Goal: Task Accomplishment & Management: Use online tool/utility

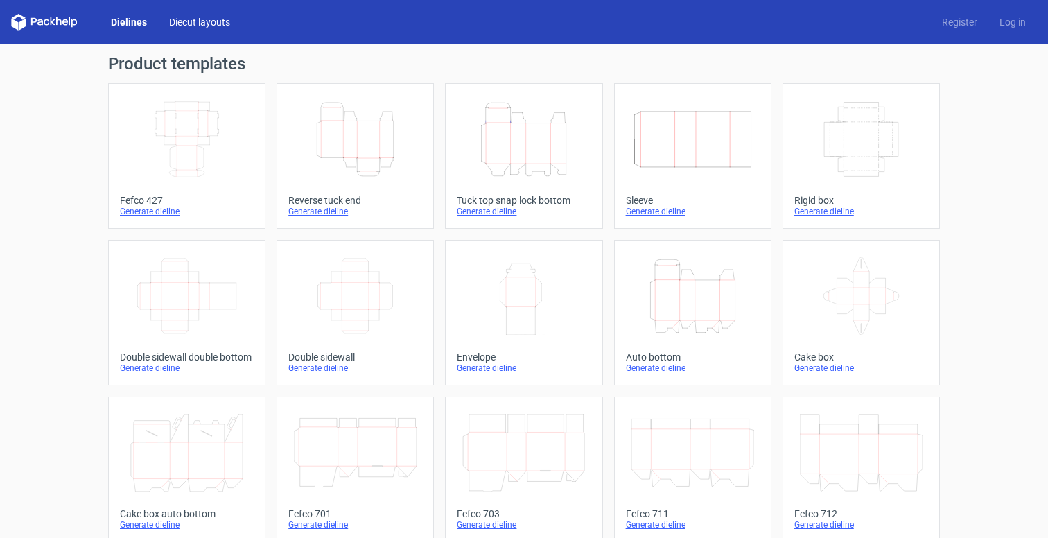
click at [206, 19] on link "Diecut layouts" at bounding box center [199, 22] width 83 height 14
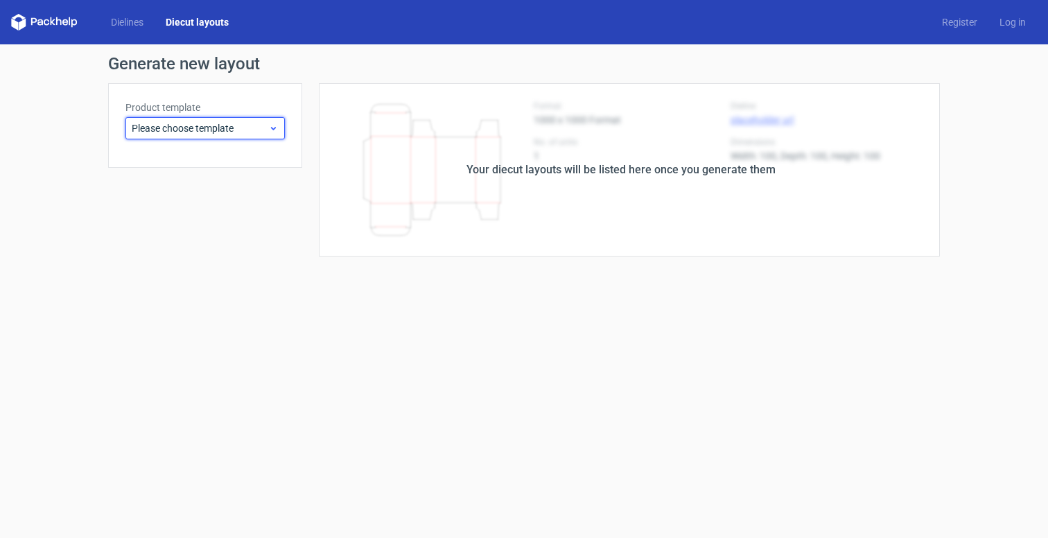
click at [210, 127] on span "Please choose template" at bounding box center [200, 128] width 137 height 14
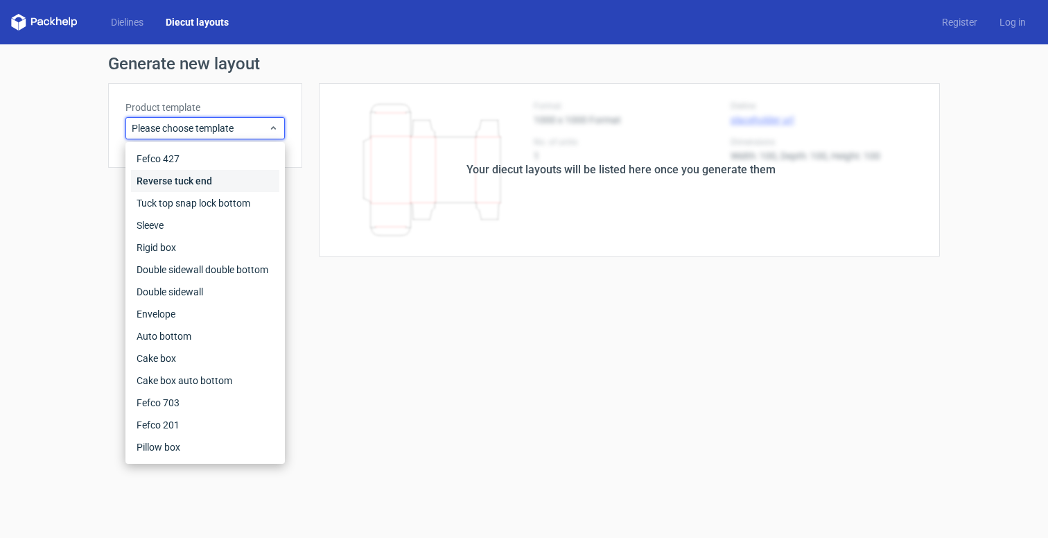
click at [188, 177] on div "Reverse tuck end" at bounding box center [205, 181] width 148 height 22
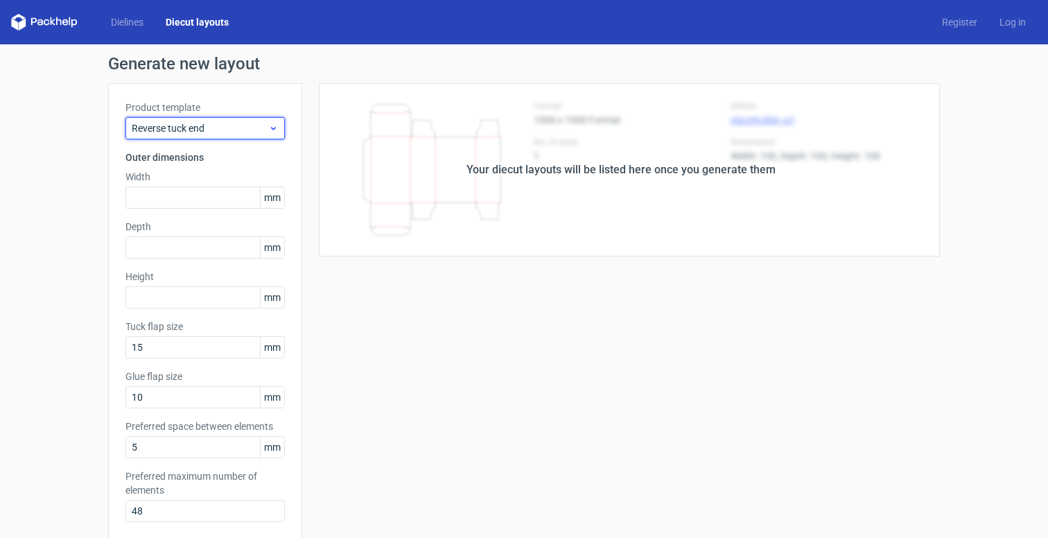
click at [188, 132] on span "Reverse tuck end" at bounding box center [200, 128] width 137 height 14
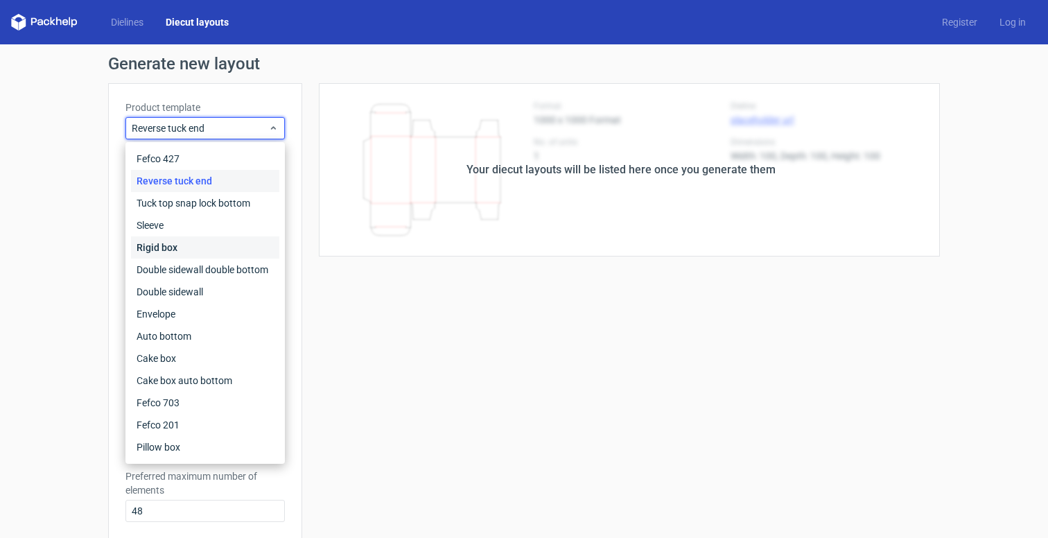
click at [194, 246] on div "Rigid box" at bounding box center [205, 247] width 148 height 22
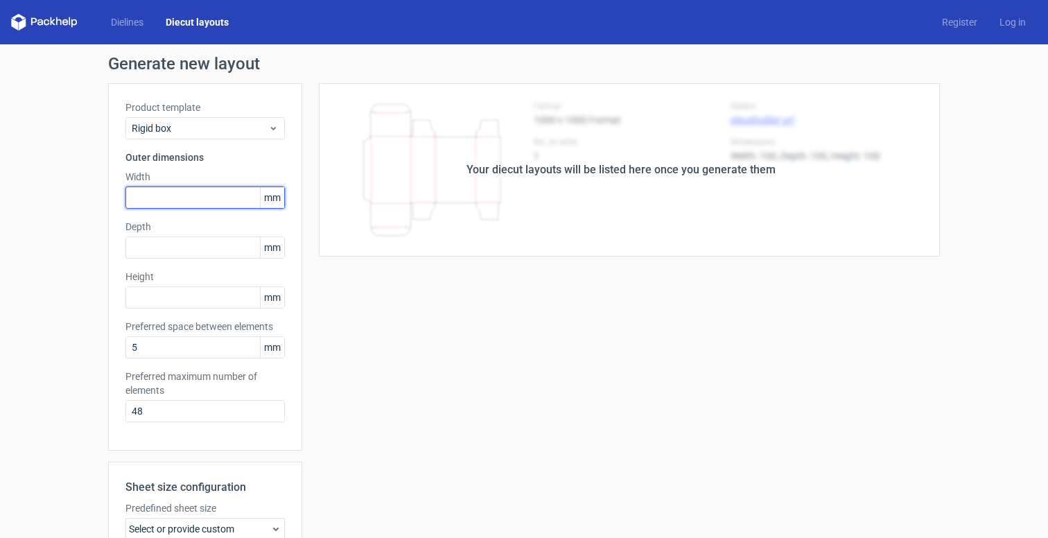
click at [165, 197] on input "text" at bounding box center [204, 197] width 159 height 22
click at [63, 28] on icon at bounding box center [44, 22] width 67 height 17
click at [196, 22] on link "Diecut layouts" at bounding box center [197, 22] width 85 height 14
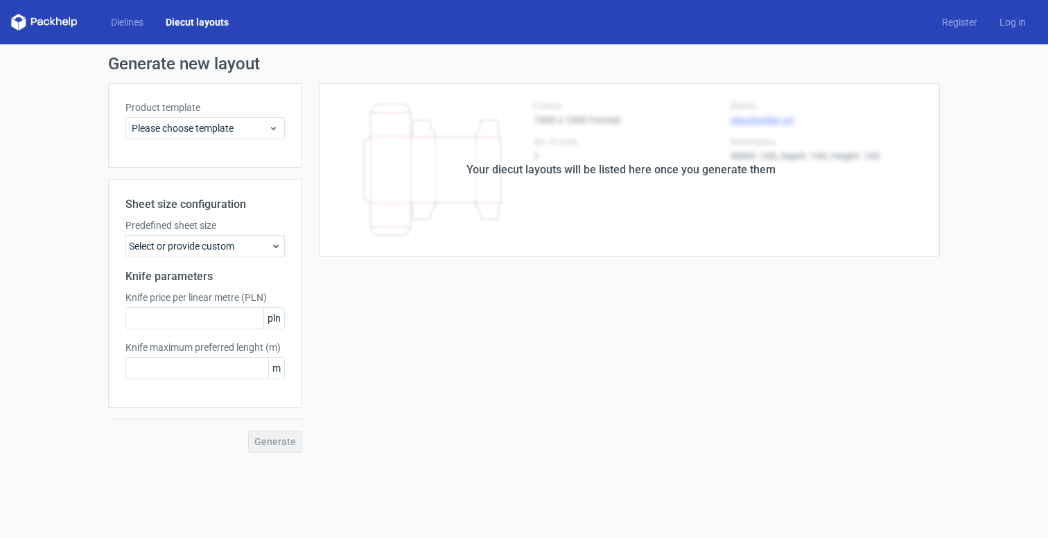
click at [83, 189] on div "Generate new layout Product template Please choose template Sheet size configur…" at bounding box center [524, 253] width 1048 height 419
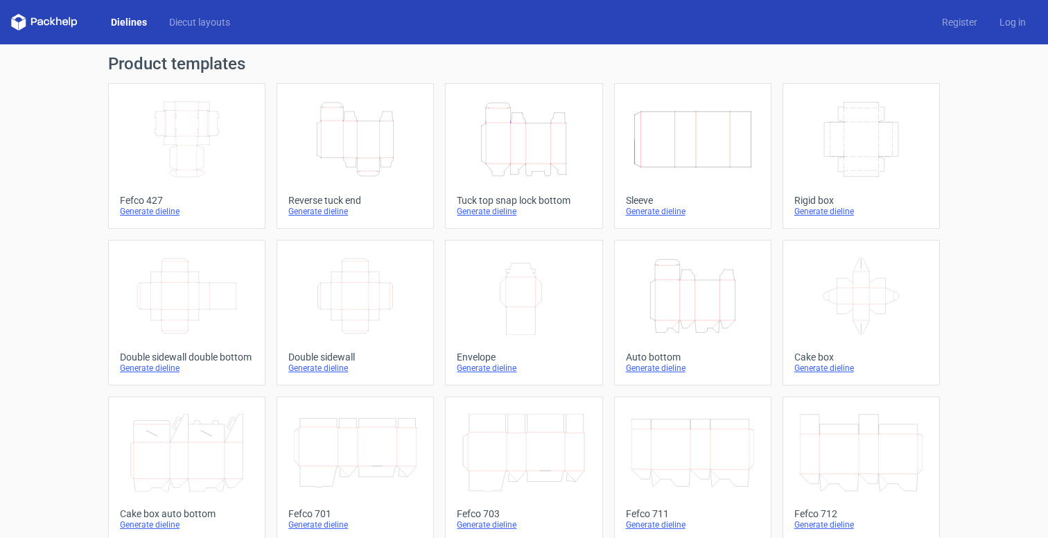
click at [122, 21] on link "Dielines" at bounding box center [129, 22] width 58 height 14
click at [337, 212] on div "Generate dieline" at bounding box center [355, 211] width 134 height 11
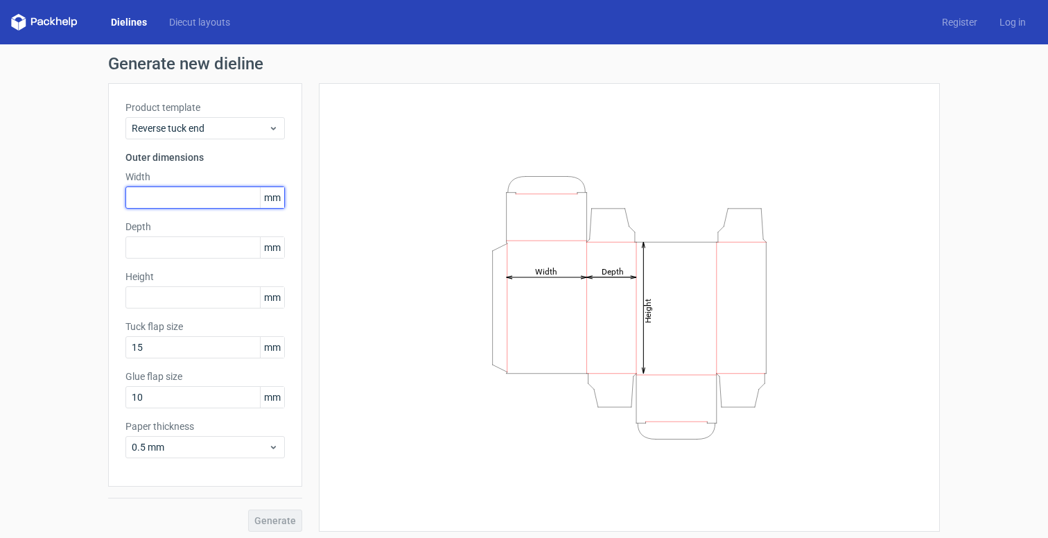
click at [184, 194] on input "text" at bounding box center [204, 197] width 159 height 22
click at [170, 197] on input "text" at bounding box center [204, 197] width 159 height 22
type input "60"
type input "45"
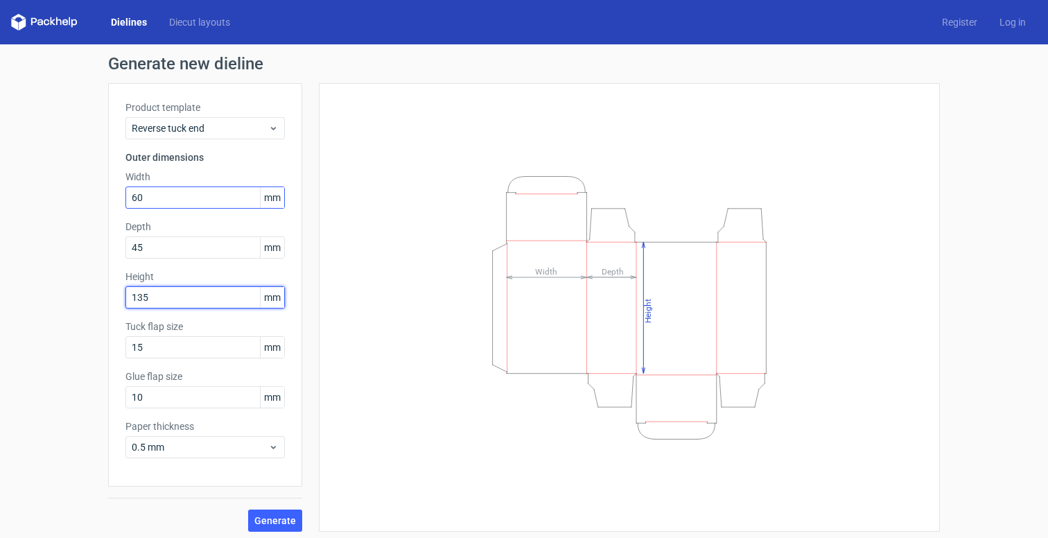
type input "135"
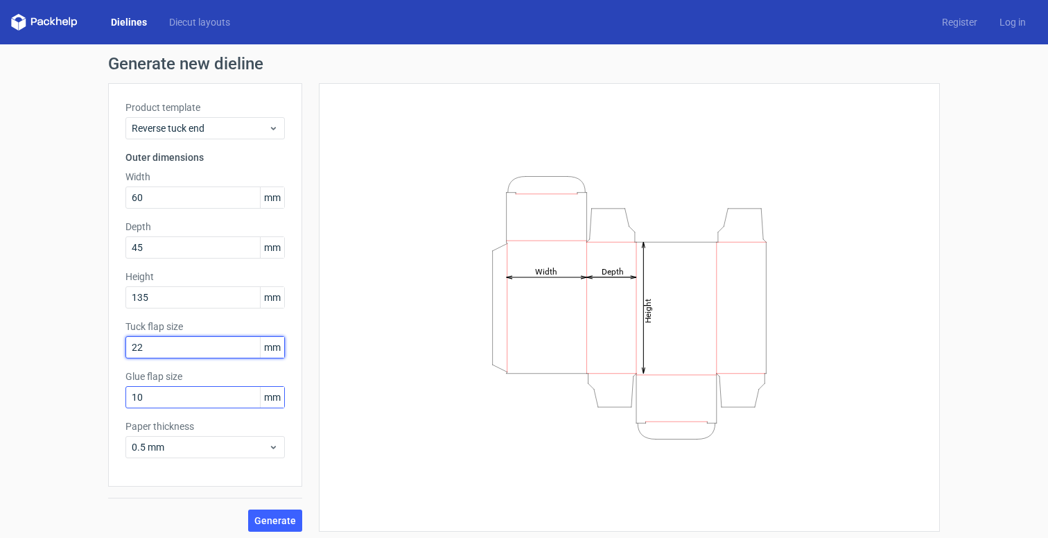
type input "22"
click at [284, 527] on button "Generate" at bounding box center [275, 520] width 54 height 22
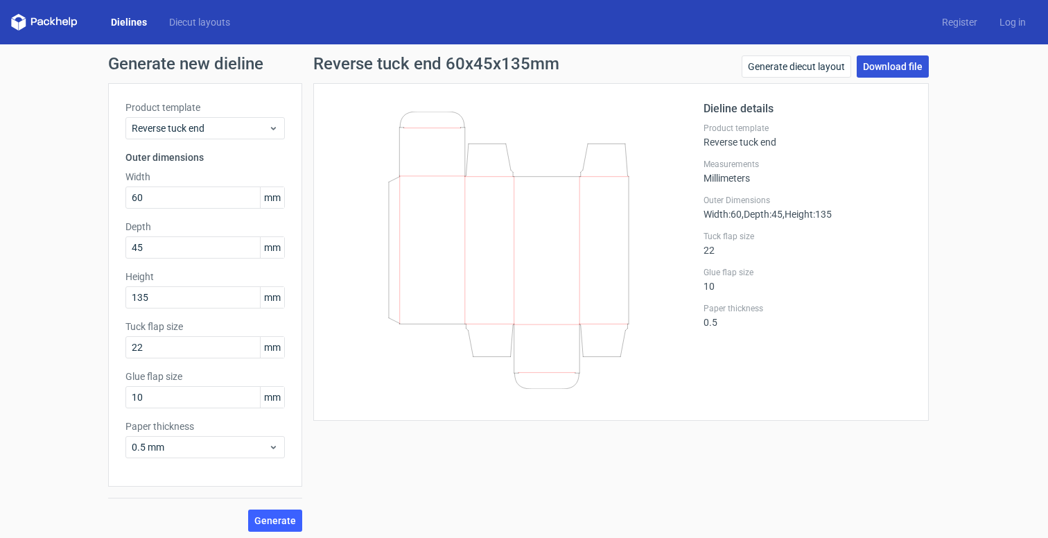
click at [888, 71] on link "Download file" at bounding box center [892, 66] width 72 height 22
click at [975, 90] on div "Generate new dieline Product template Reverse tuck end Outer dimensions Width 6…" at bounding box center [524, 293] width 1048 height 498
click at [915, 78] on div "Generate diecut layout Download file" at bounding box center [834, 69] width 187 height 28
click at [894, 65] on link "Download file" at bounding box center [892, 66] width 72 height 22
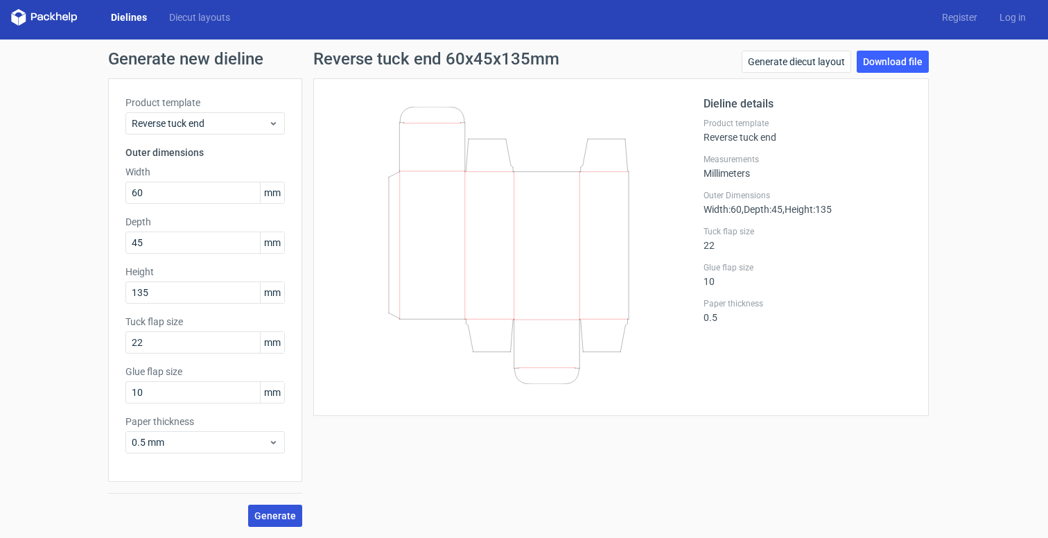
click at [279, 513] on span "Generate" at bounding box center [275, 516] width 42 height 10
click at [817, 62] on link "Generate diecut layout" at bounding box center [795, 62] width 109 height 22
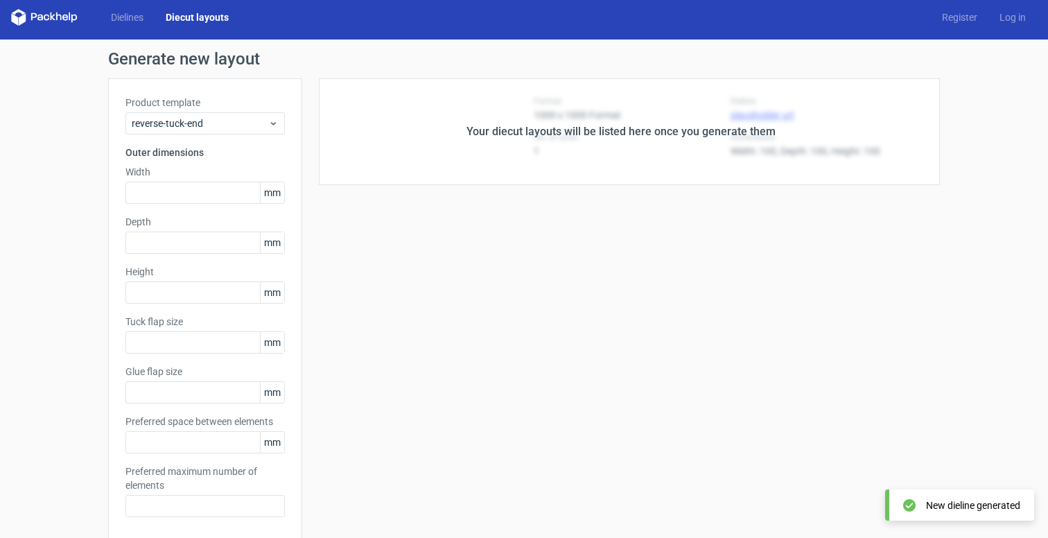
type input "60"
type input "45"
type input "135"
type input "22"
type input "10"
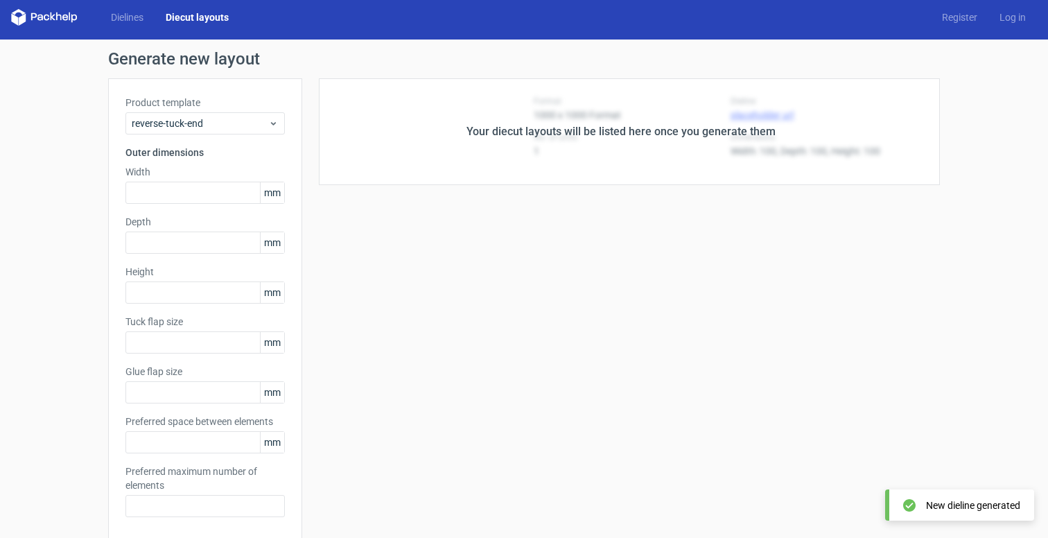
type input "5"
type input "48"
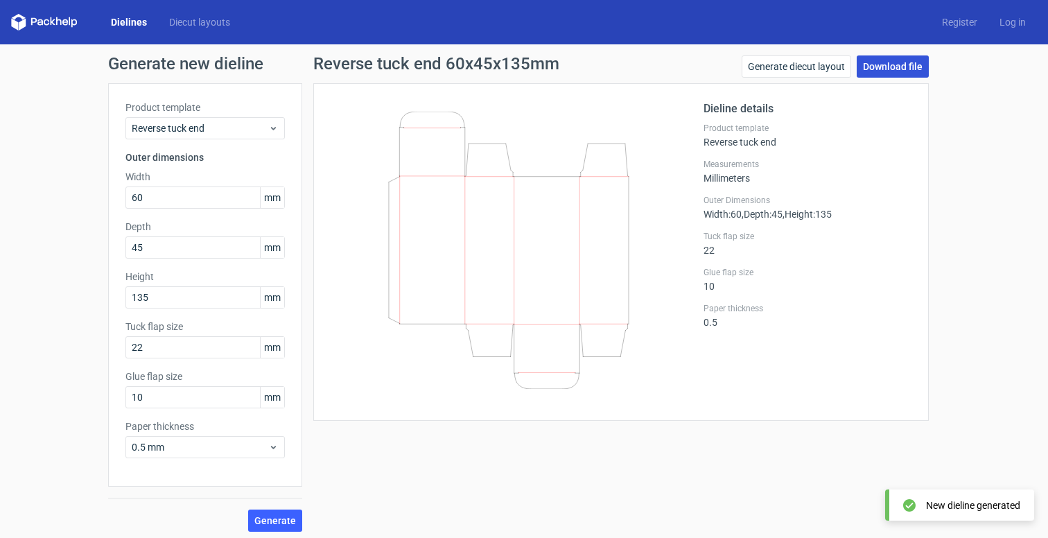
click at [878, 68] on link "Download file" at bounding box center [892, 66] width 72 height 22
click at [879, 62] on link "Download file" at bounding box center [892, 66] width 72 height 22
click at [396, 245] on icon at bounding box center [509, 250] width 334 height 277
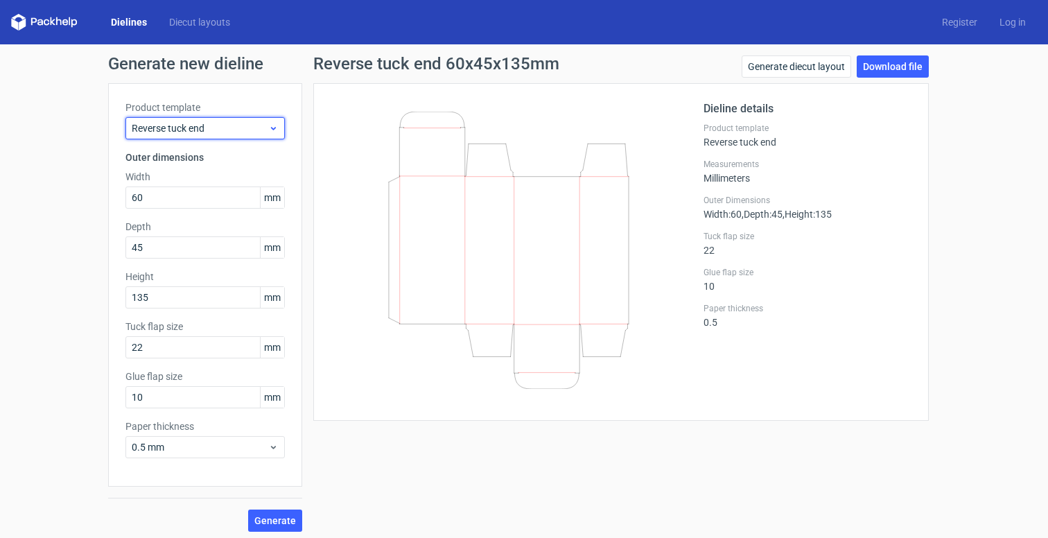
click at [233, 128] on span "Reverse tuck end" at bounding box center [200, 128] width 137 height 14
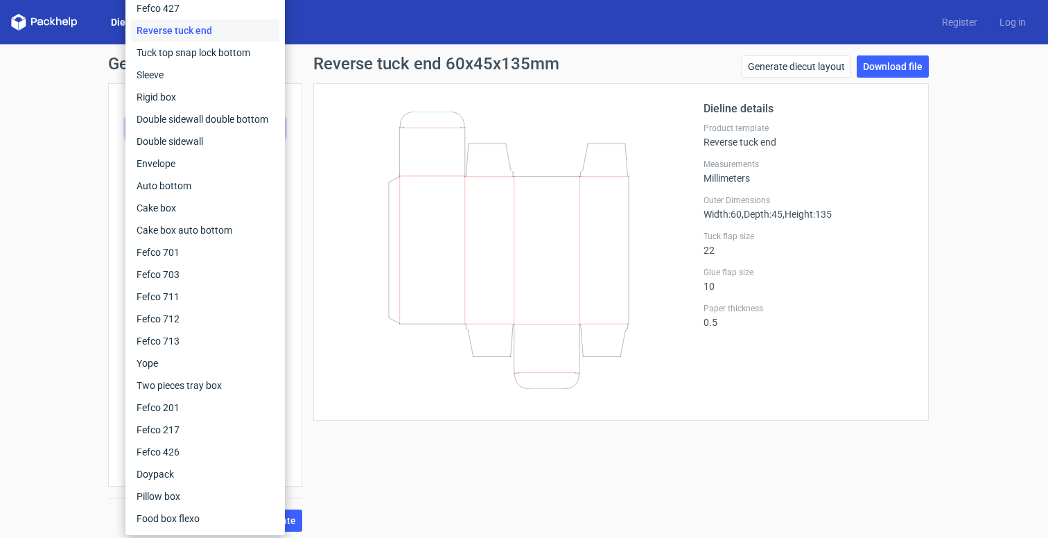
click at [423, 115] on icon at bounding box center [509, 250] width 334 height 277
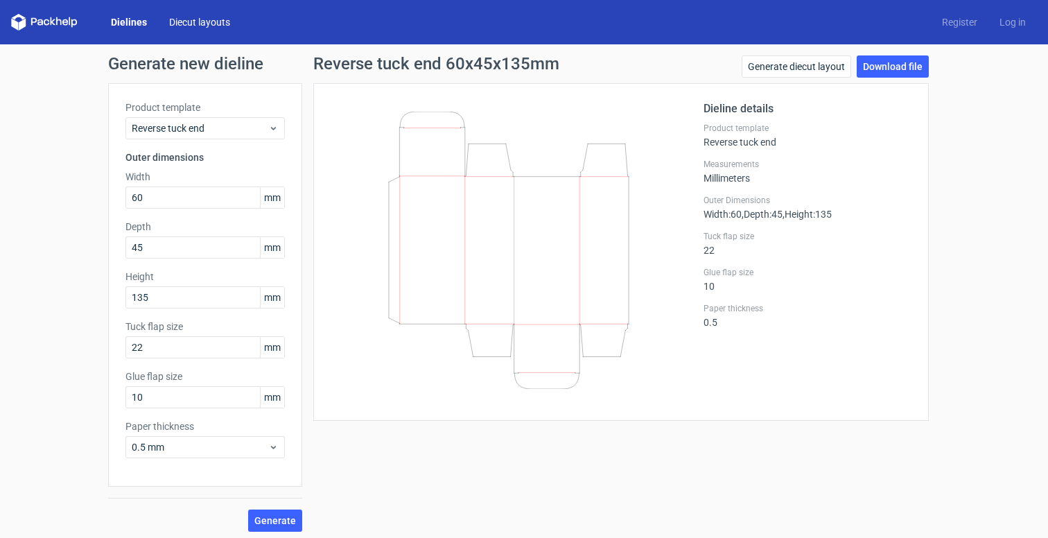
click at [192, 24] on link "Diecut layouts" at bounding box center [199, 22] width 83 height 14
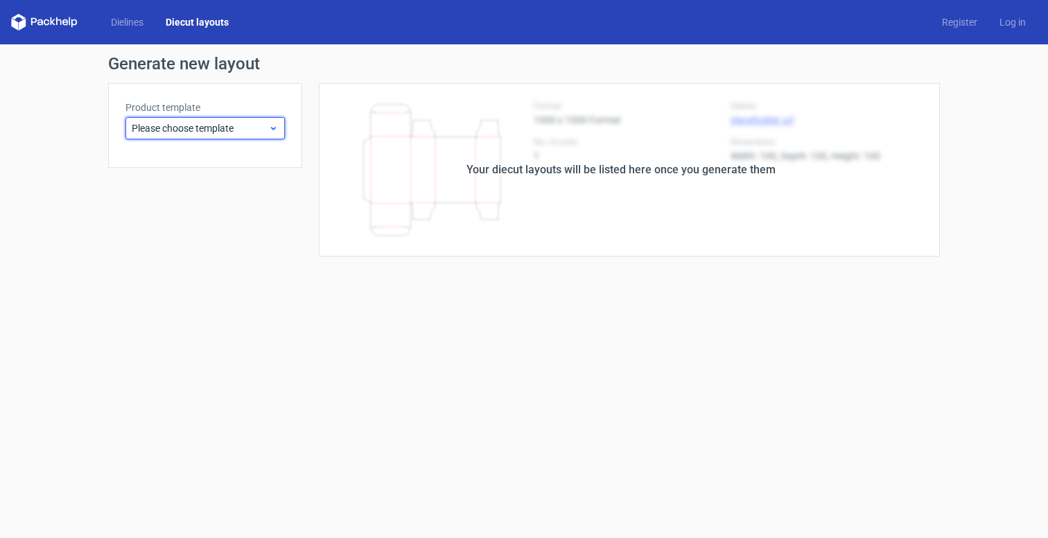
click at [220, 127] on span "Please choose template" at bounding box center [200, 128] width 137 height 14
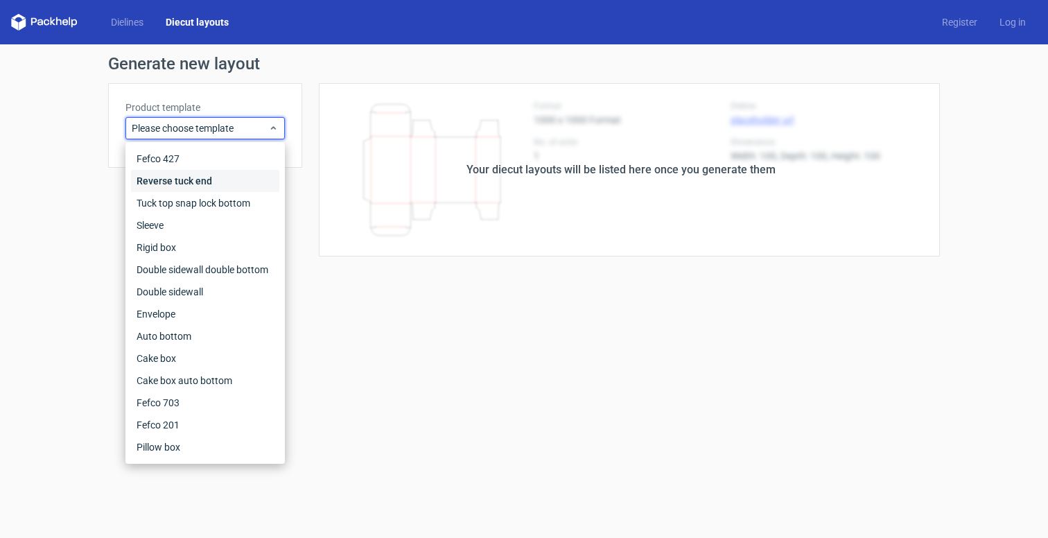
click at [191, 182] on div "Reverse tuck end" at bounding box center [205, 181] width 148 height 22
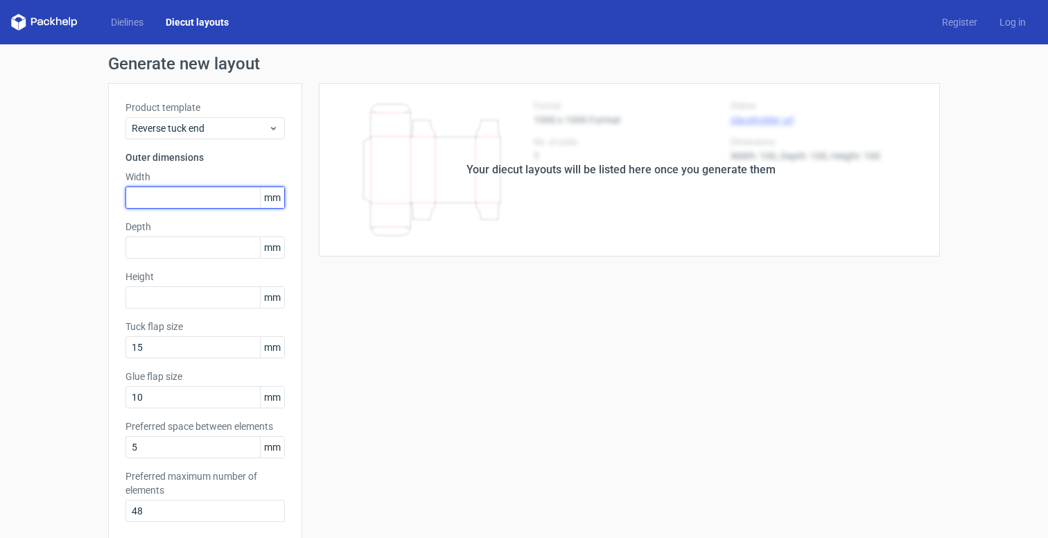
click at [190, 200] on input "text" at bounding box center [204, 197] width 159 height 22
click at [170, 196] on input "text" at bounding box center [204, 197] width 159 height 22
click at [160, 200] on input "text" at bounding box center [204, 197] width 159 height 22
type input "60"
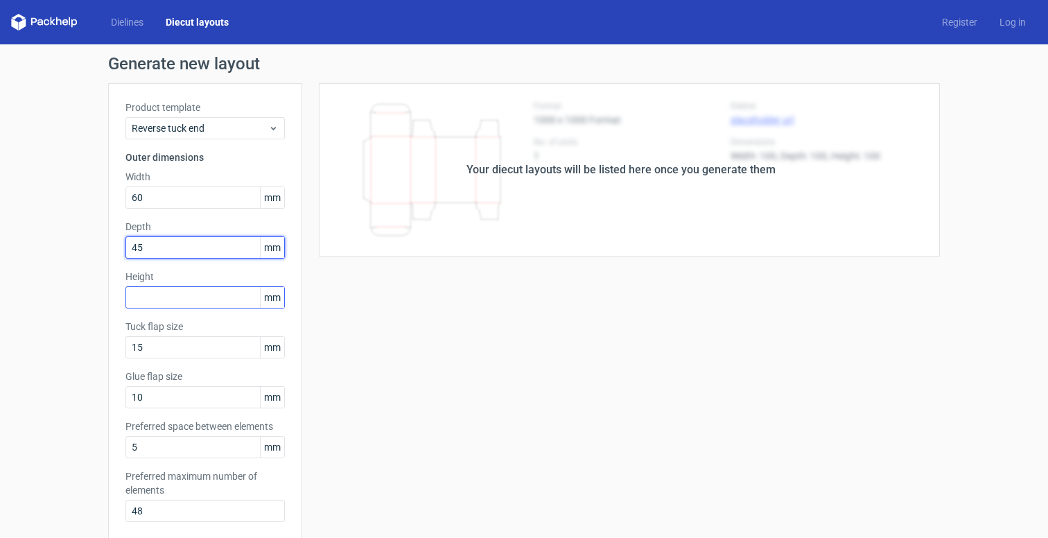
type input "45"
click at [164, 298] on input "text" at bounding box center [204, 297] width 159 height 22
type input "135"
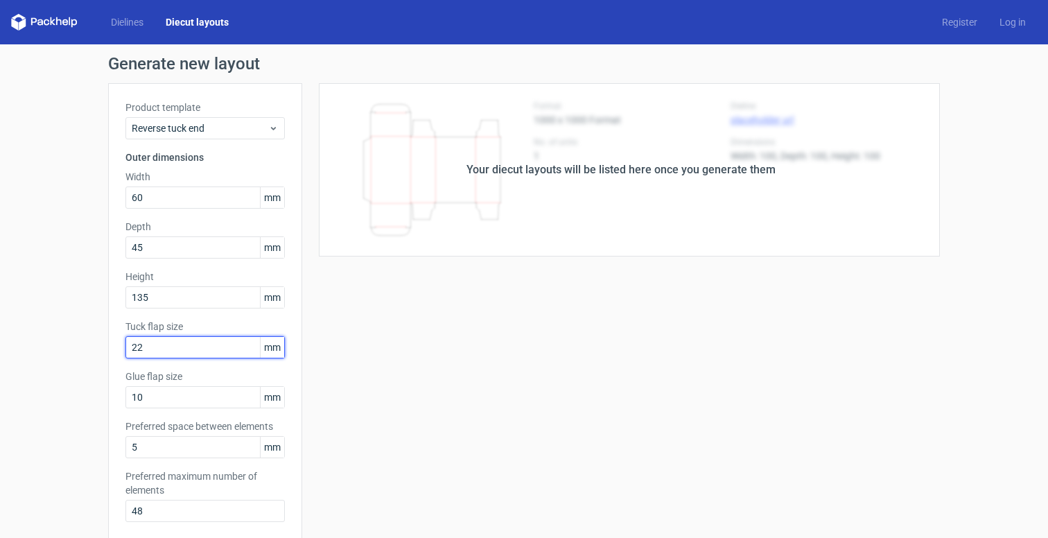
type input "22"
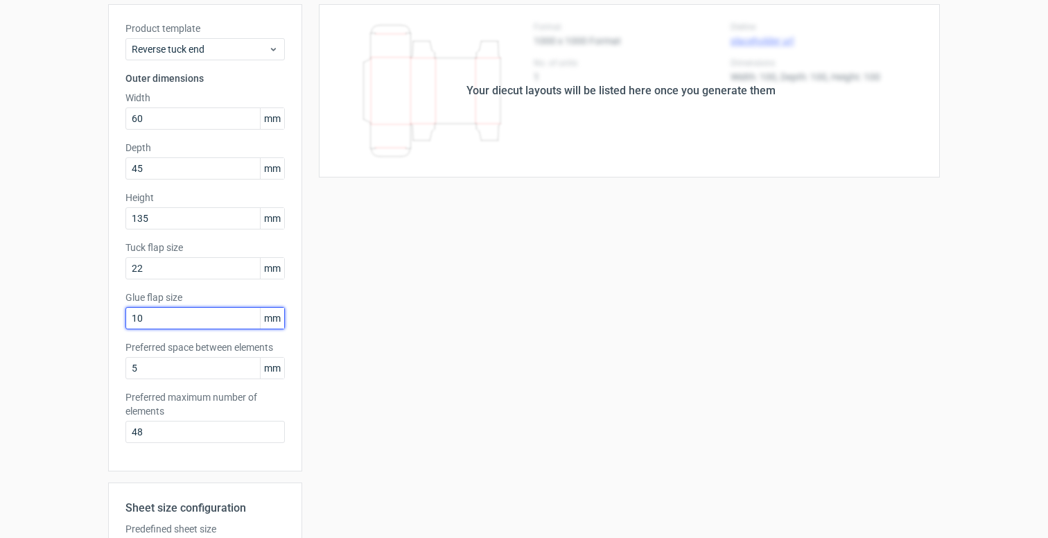
scroll to position [94, 0]
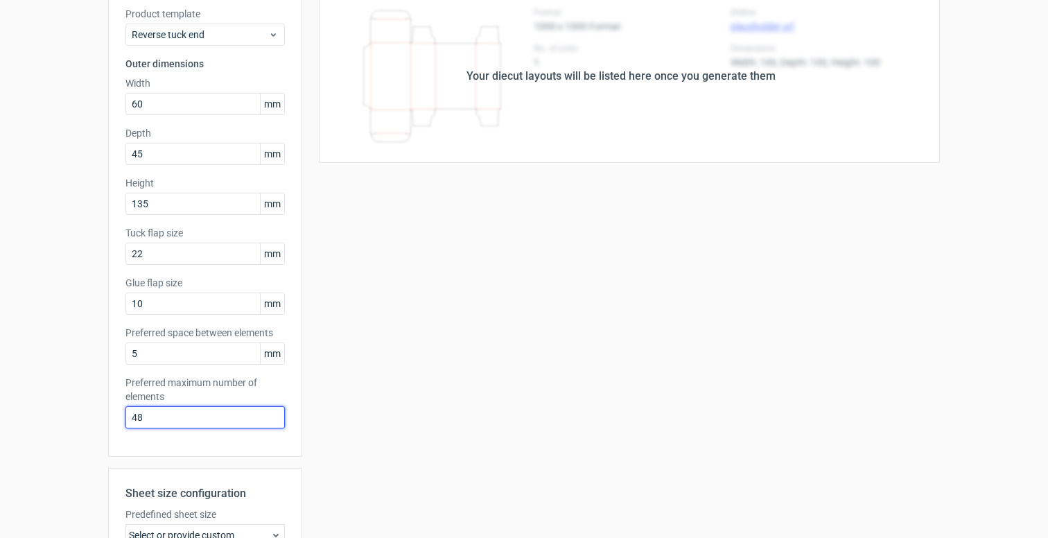
click at [173, 415] on input "48" at bounding box center [204, 417] width 159 height 22
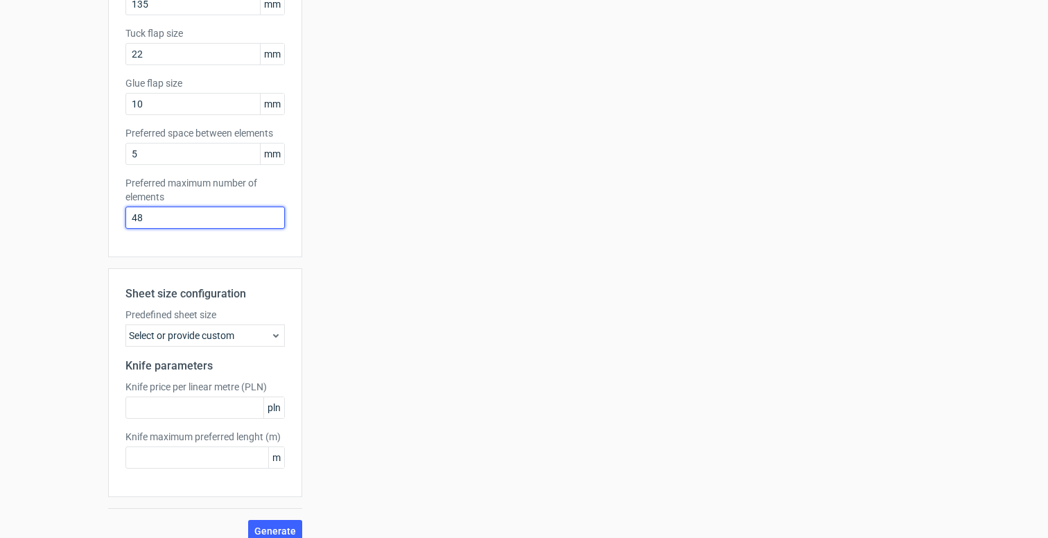
scroll to position [308, 0]
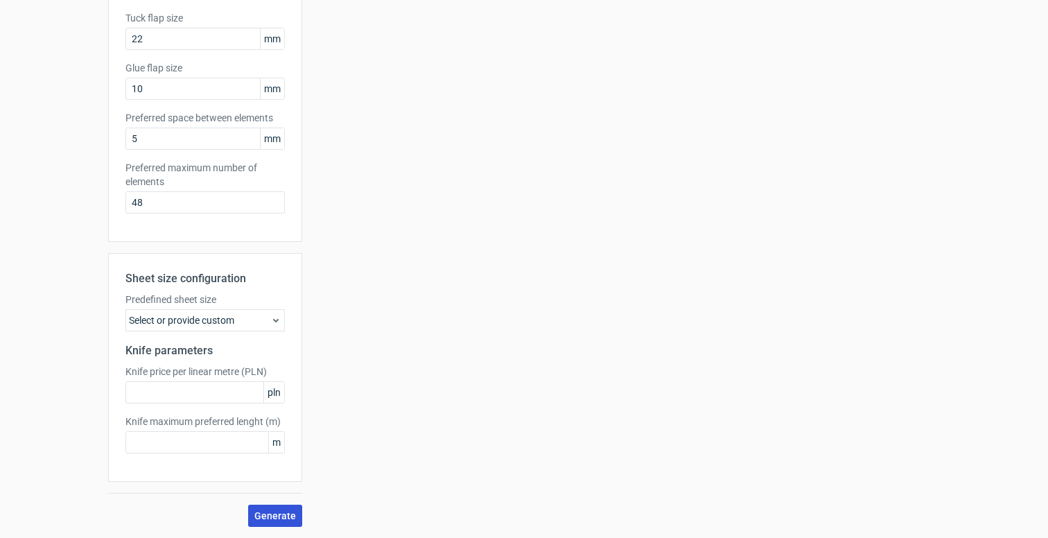
click at [276, 513] on span "Generate" at bounding box center [275, 516] width 42 height 10
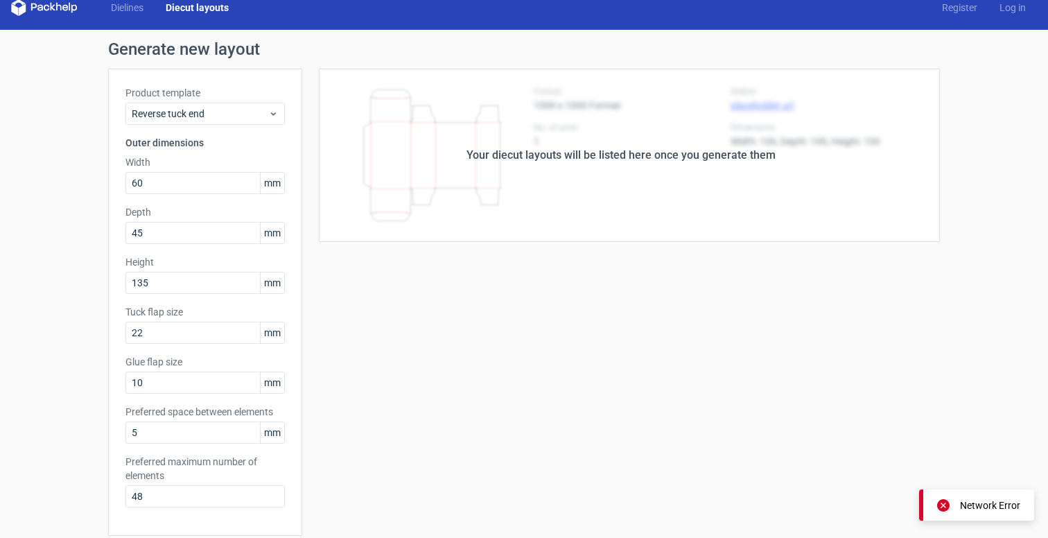
scroll to position [0, 0]
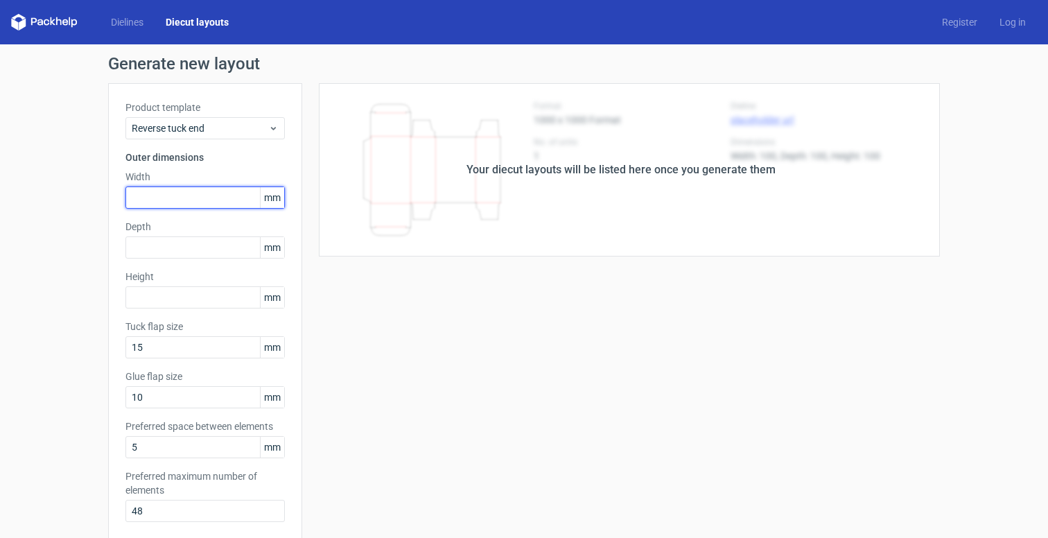
click at [202, 196] on input "text" at bounding box center [204, 197] width 159 height 22
type input "60"
type input "45"
type input "135"
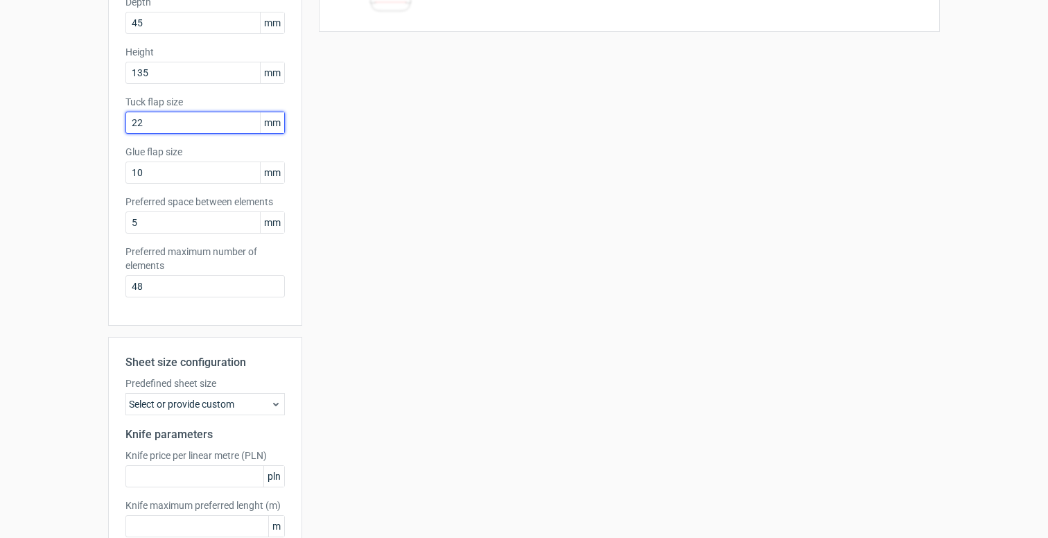
scroll to position [225, 0]
type input "22"
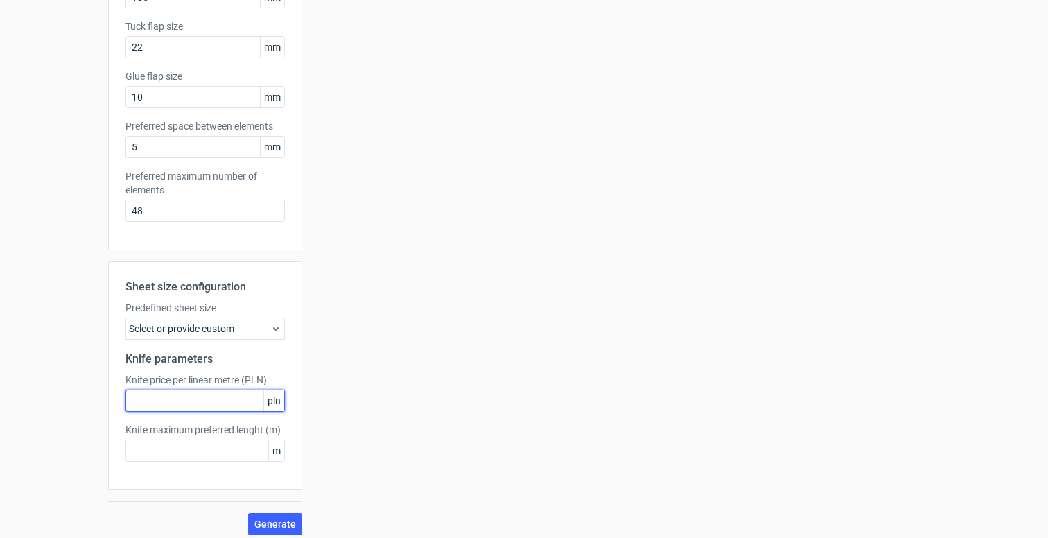
scroll to position [308, 0]
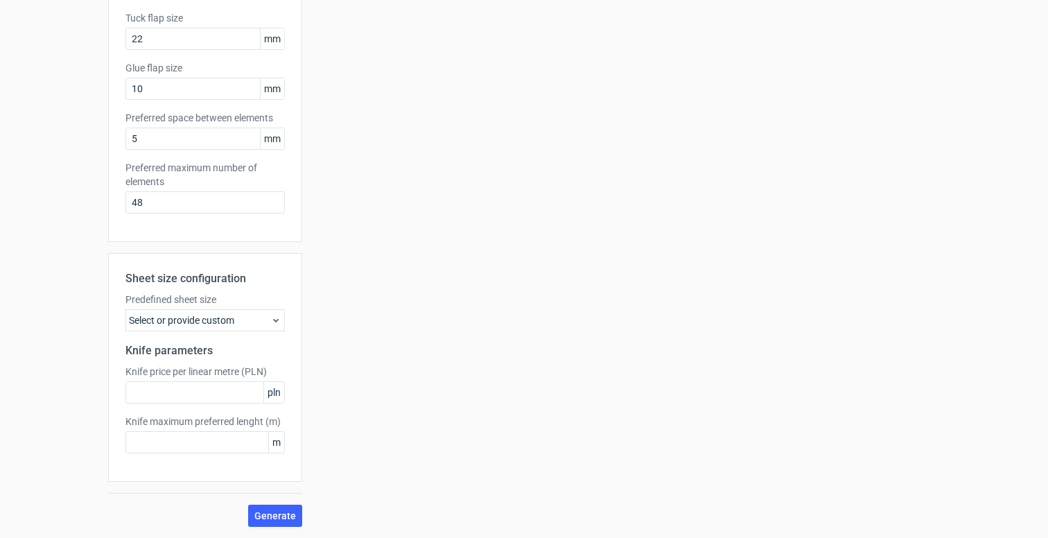
click at [188, 316] on div "Select or provide custom" at bounding box center [204, 320] width 159 height 22
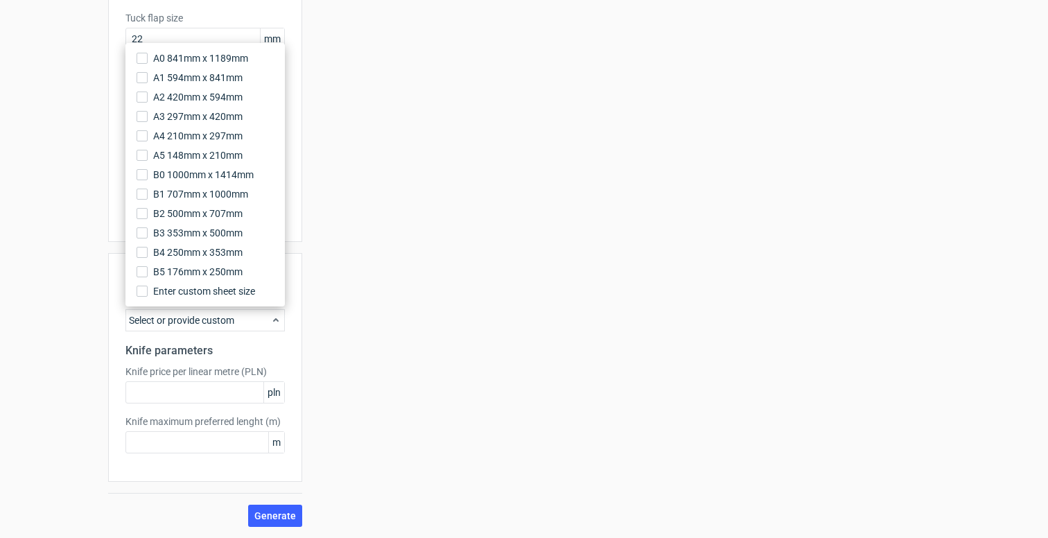
click at [205, 316] on div "Select or provide custom" at bounding box center [204, 320] width 159 height 22
click at [218, 93] on span "A2 420mm x 594mm" at bounding box center [197, 97] width 89 height 14
click at [148, 93] on input "A2 420mm x 594mm" at bounding box center [142, 96] width 11 height 11
click at [103, 346] on div "Generate new layout Product template Reverse tuck end Outer dimensions Width 60…" at bounding box center [524, 137] width 1048 height 802
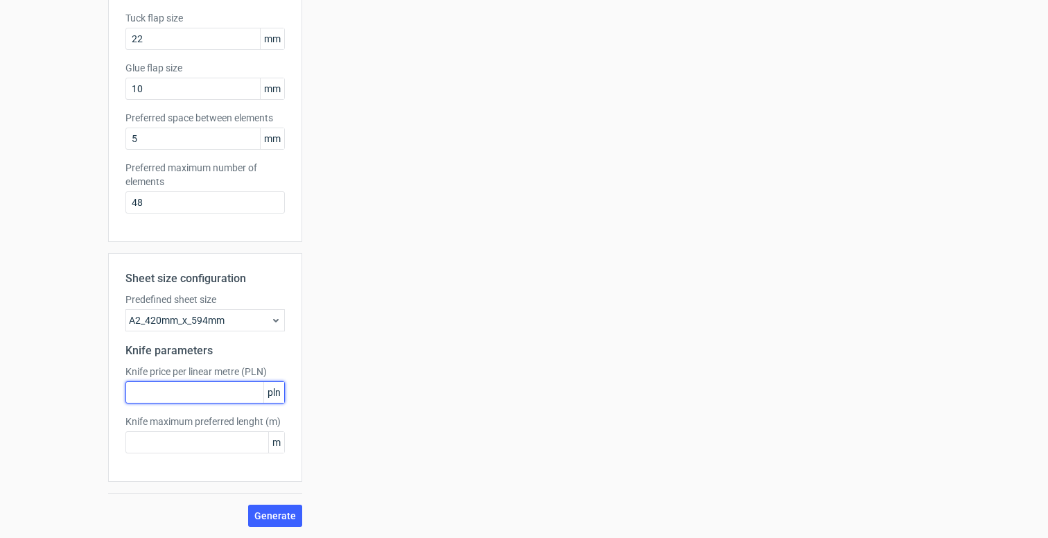
click at [198, 396] on input "text" at bounding box center [204, 392] width 159 height 22
click at [272, 512] on span "Generate" at bounding box center [275, 516] width 42 height 10
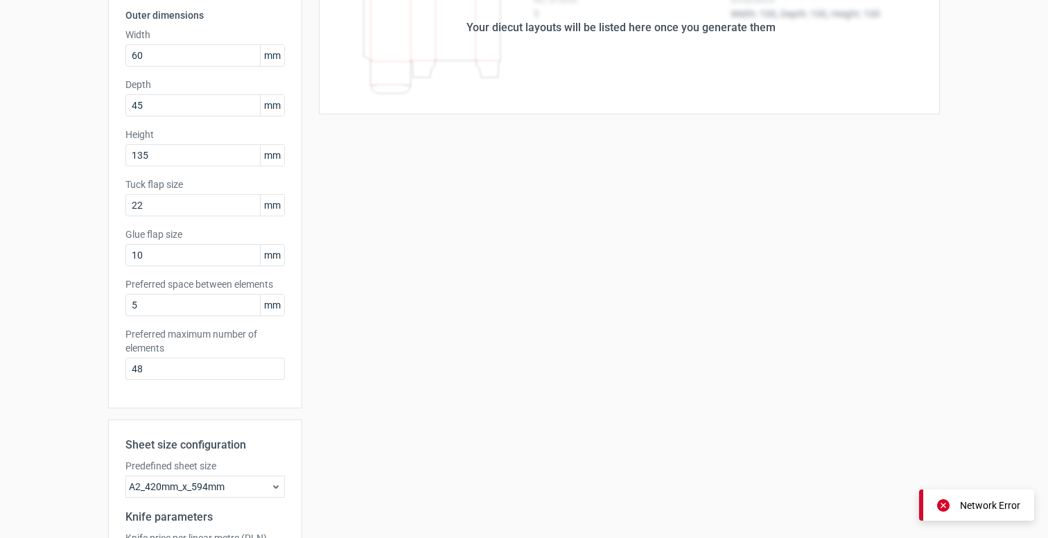
scroll to position [0, 0]
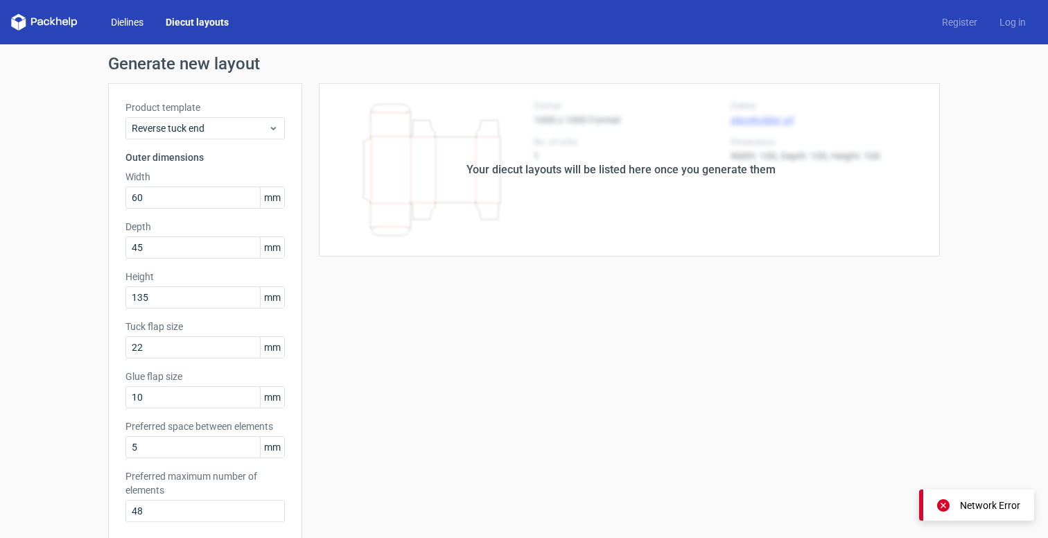
click at [127, 21] on link "Dielines" at bounding box center [127, 22] width 55 height 14
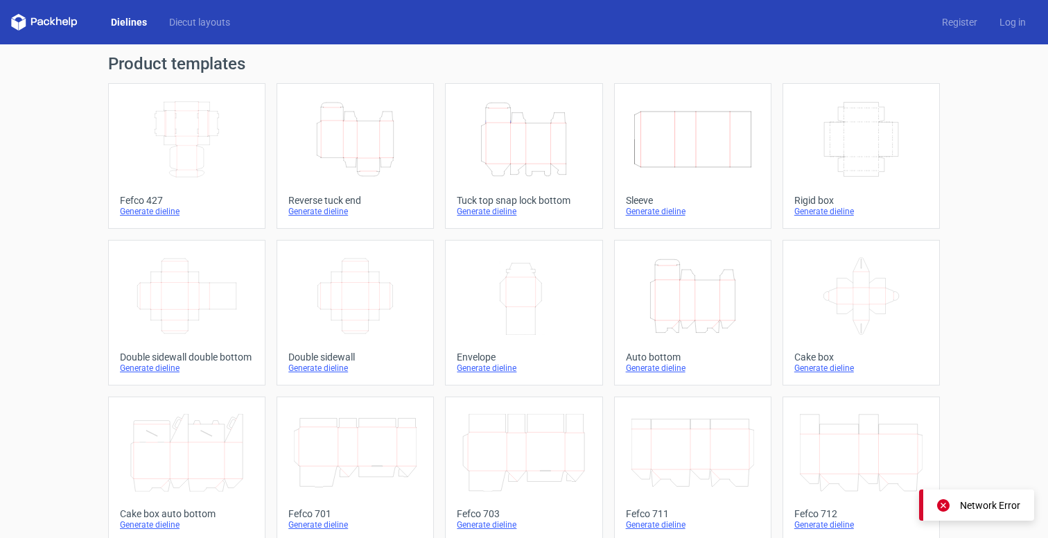
click at [315, 212] on div "Generate dieline" at bounding box center [355, 211] width 134 height 11
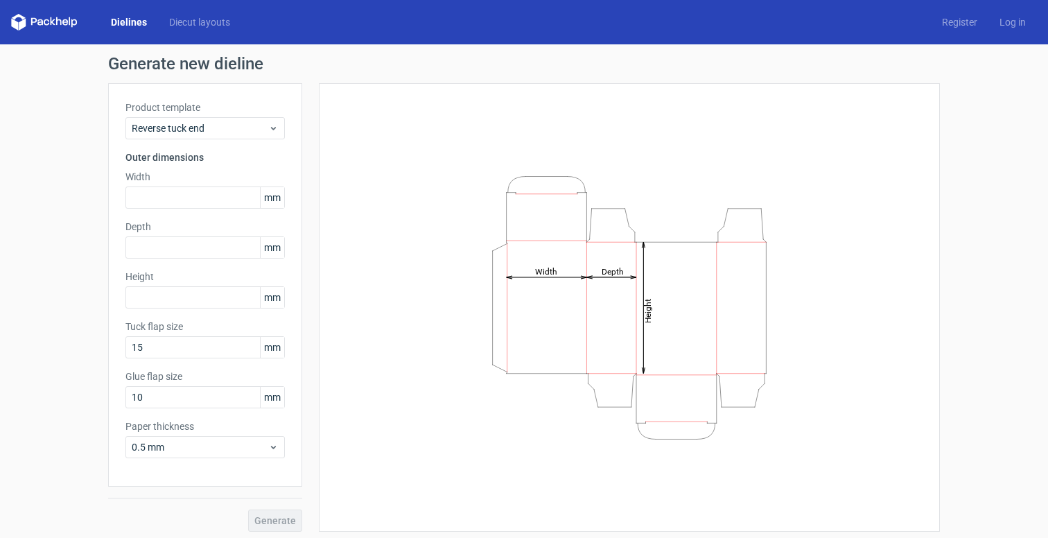
click at [188, 182] on label "Width" at bounding box center [204, 177] width 159 height 14
click at [188, 199] on input "text" at bounding box center [204, 197] width 159 height 22
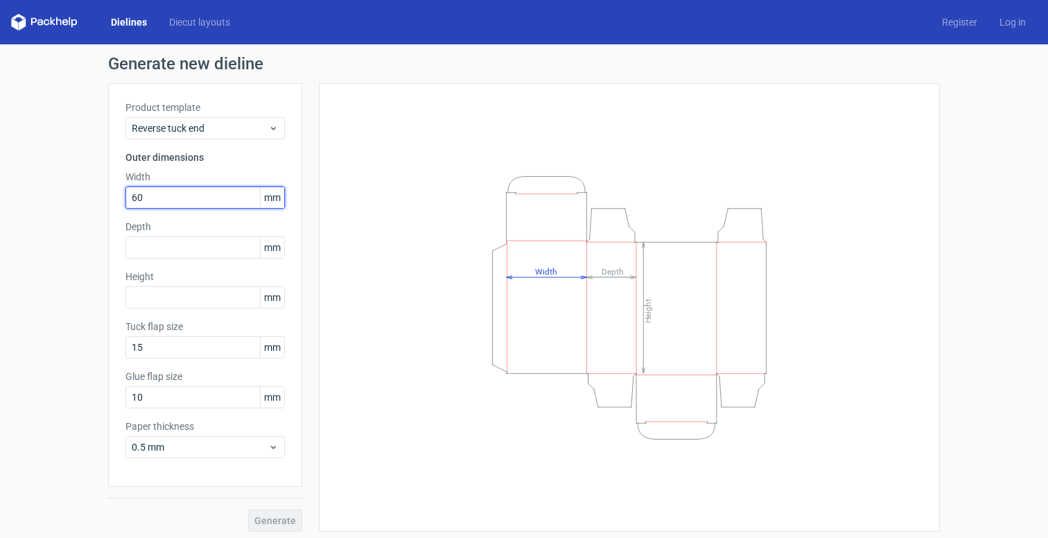
type input "60"
type input "45"
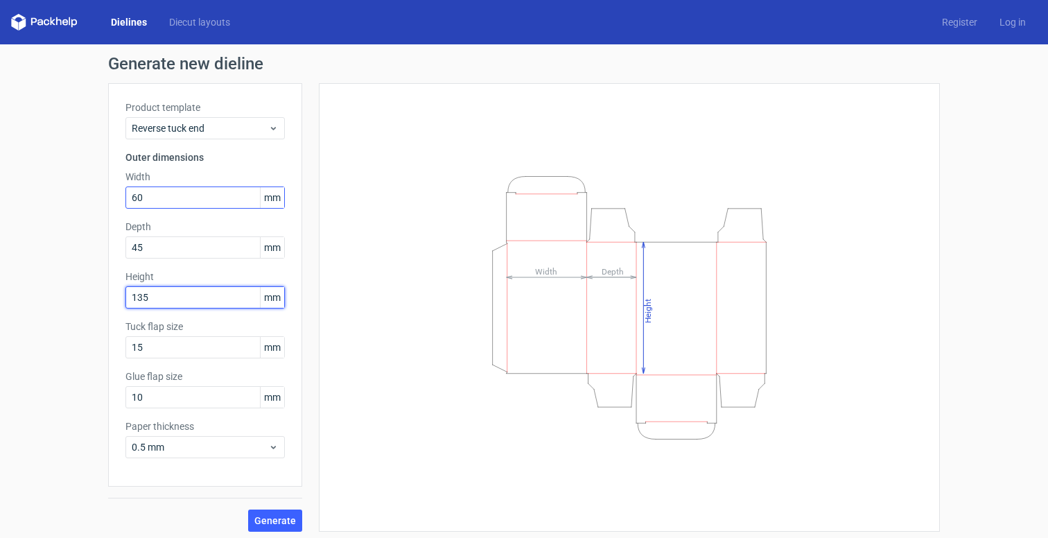
type input "135"
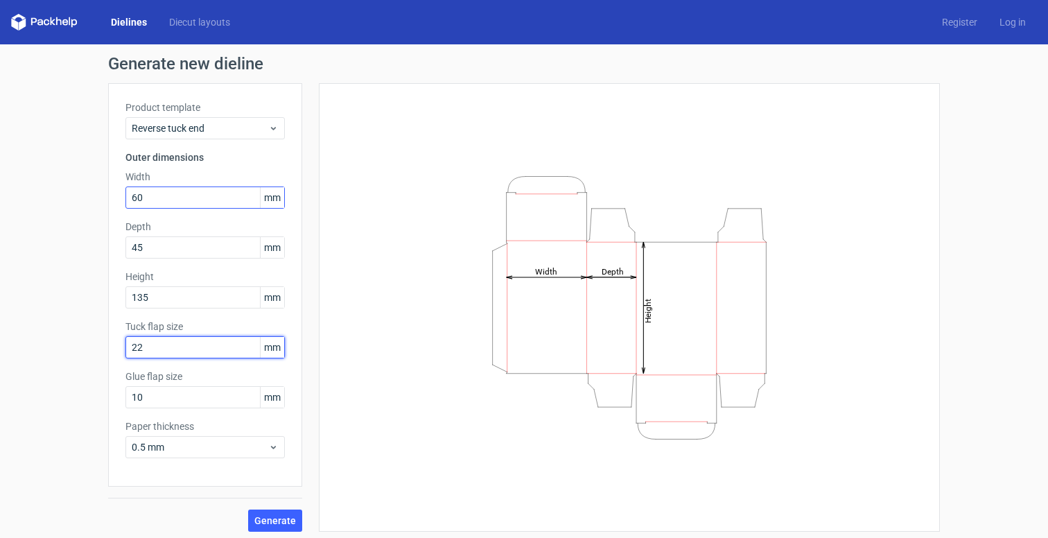
type input "22"
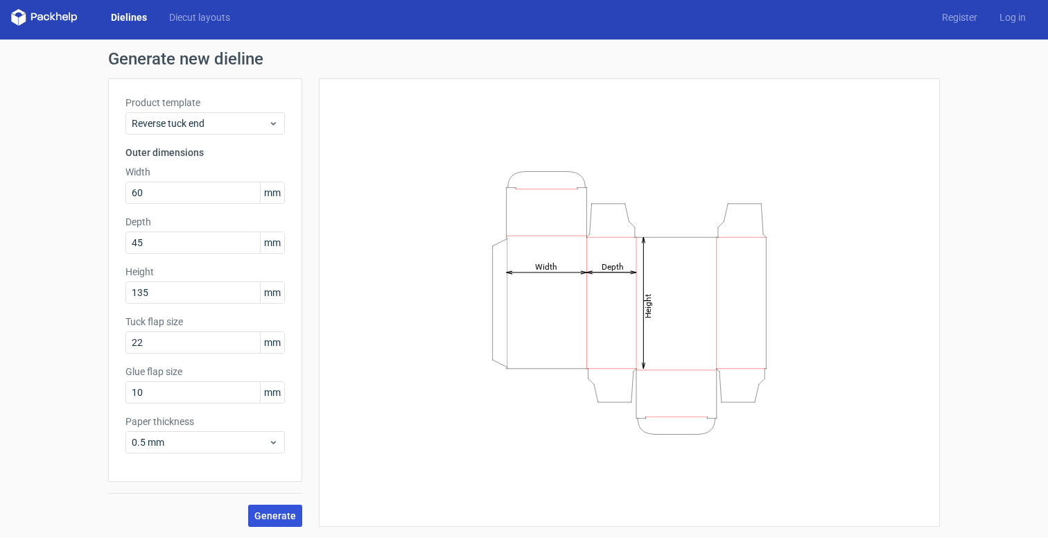
click at [272, 512] on span "Generate" at bounding box center [275, 516] width 42 height 10
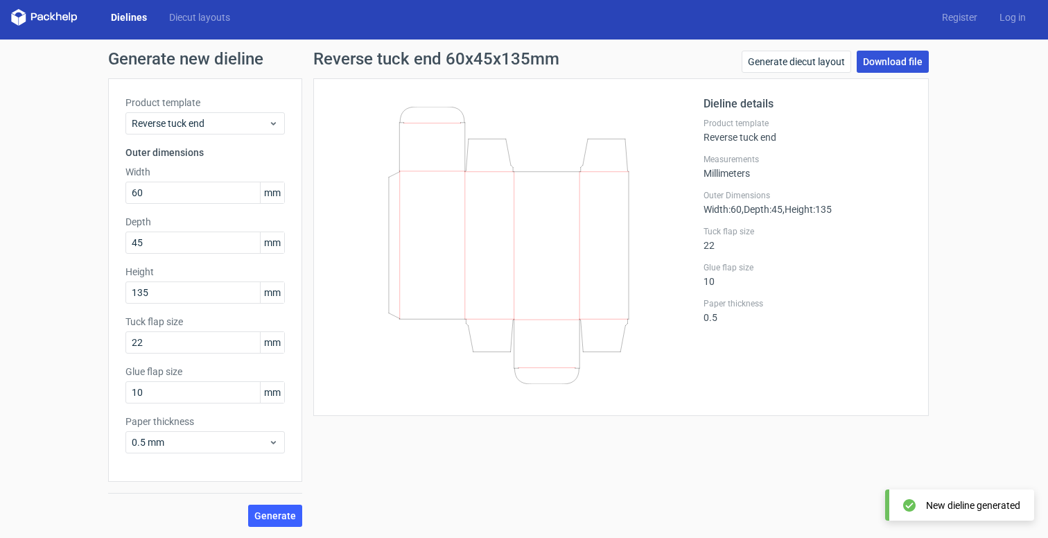
click at [886, 55] on link "Download file" at bounding box center [892, 62] width 72 height 22
click at [51, 17] on polygon at bounding box center [53, 16] width 6 height 8
click at [112, 17] on link "Dielines" at bounding box center [129, 17] width 58 height 14
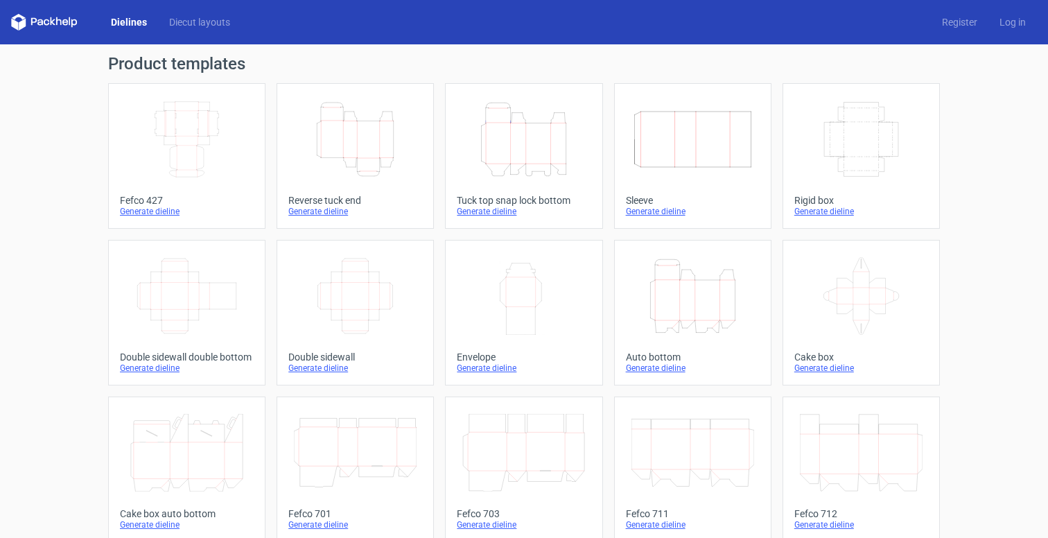
click at [322, 212] on div "Generate dieline" at bounding box center [355, 211] width 134 height 11
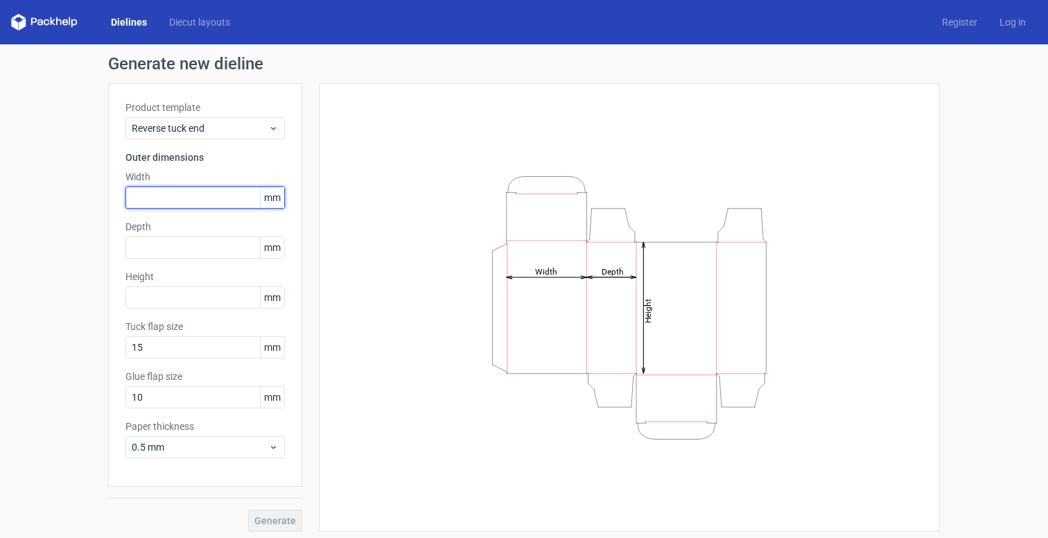
click at [164, 201] on input "text" at bounding box center [204, 197] width 159 height 22
type input "60"
type input "45"
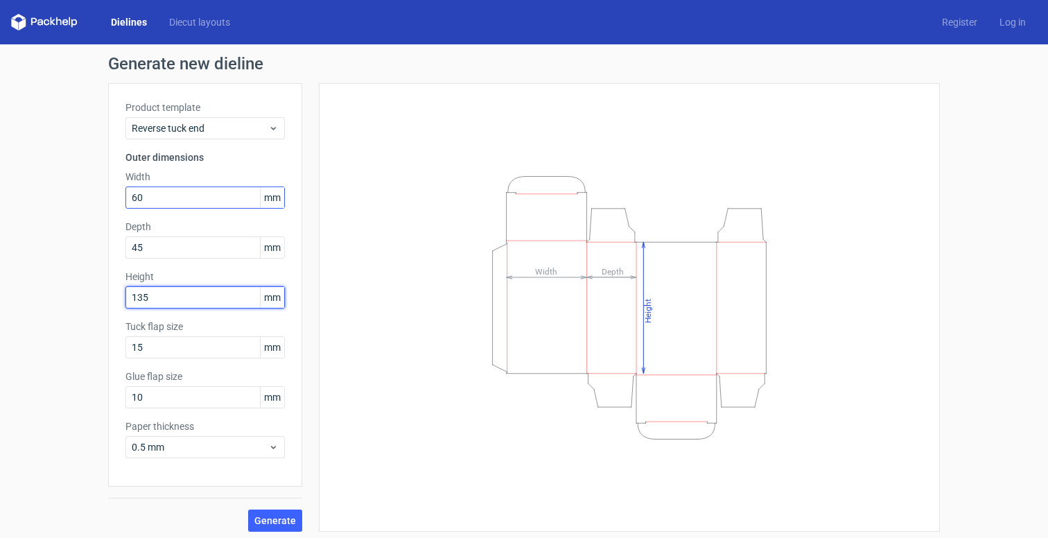
type input "135"
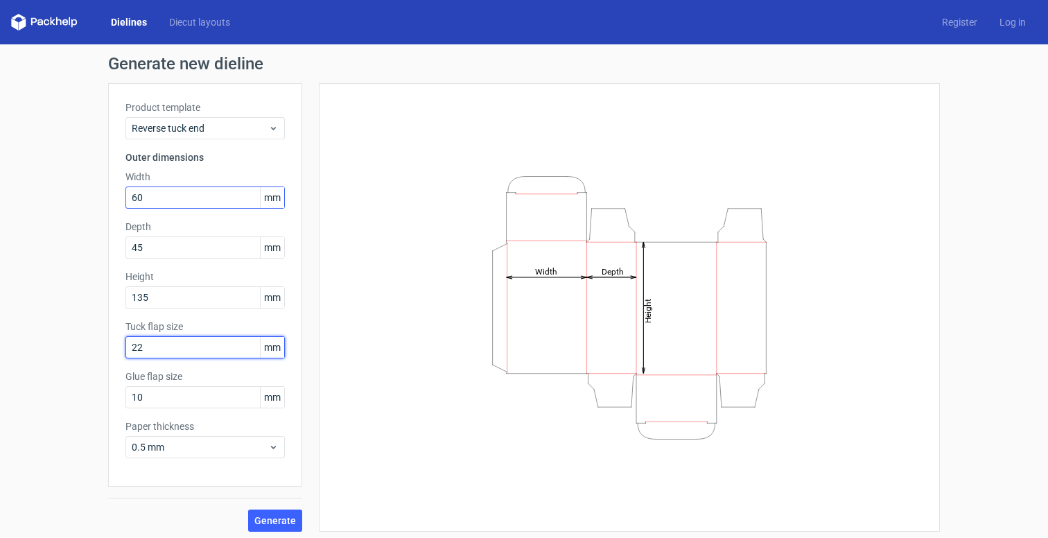
type input "22"
click at [274, 518] on span "Generate" at bounding box center [275, 521] width 42 height 10
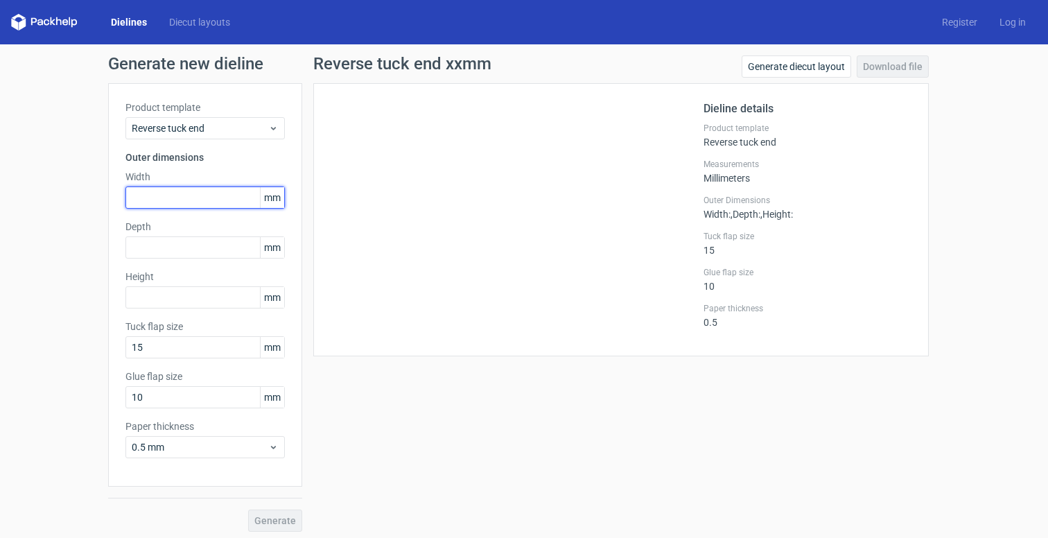
click at [206, 196] on input "text" at bounding box center [204, 197] width 159 height 22
click at [161, 199] on input "text" at bounding box center [204, 197] width 159 height 22
type input "60"
type input "45"
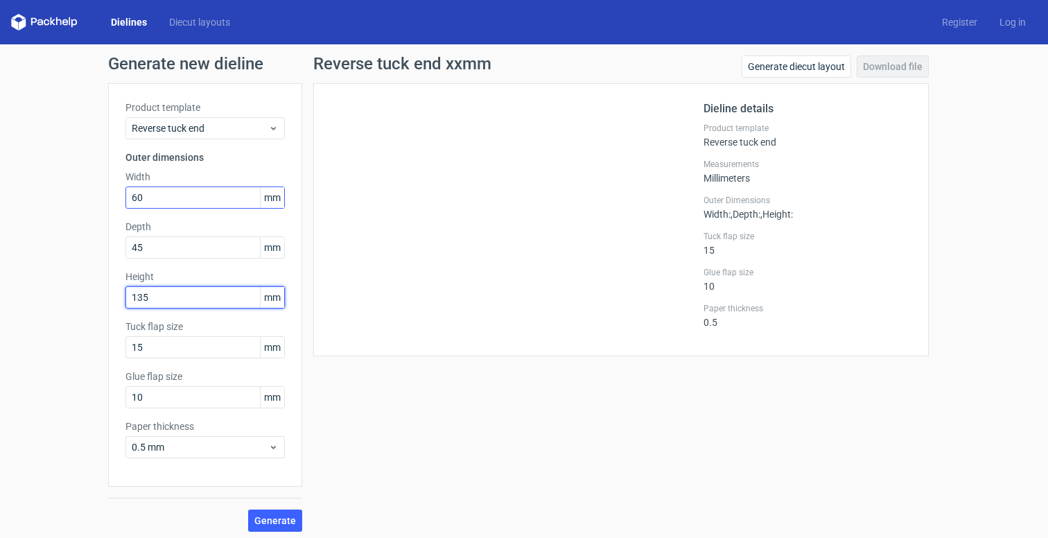
type input "135"
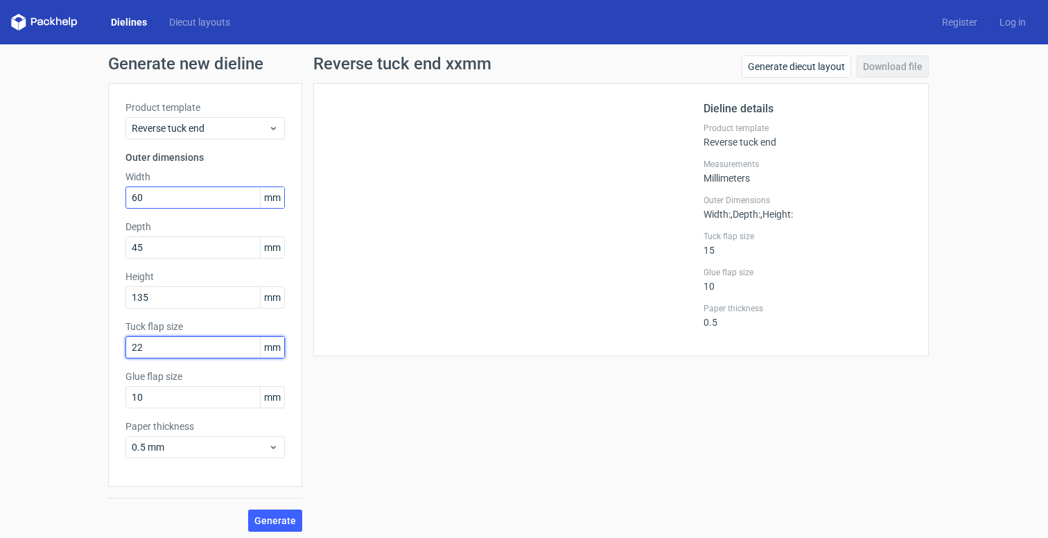
type input "22"
click at [282, 527] on button "Generate" at bounding box center [275, 520] width 54 height 22
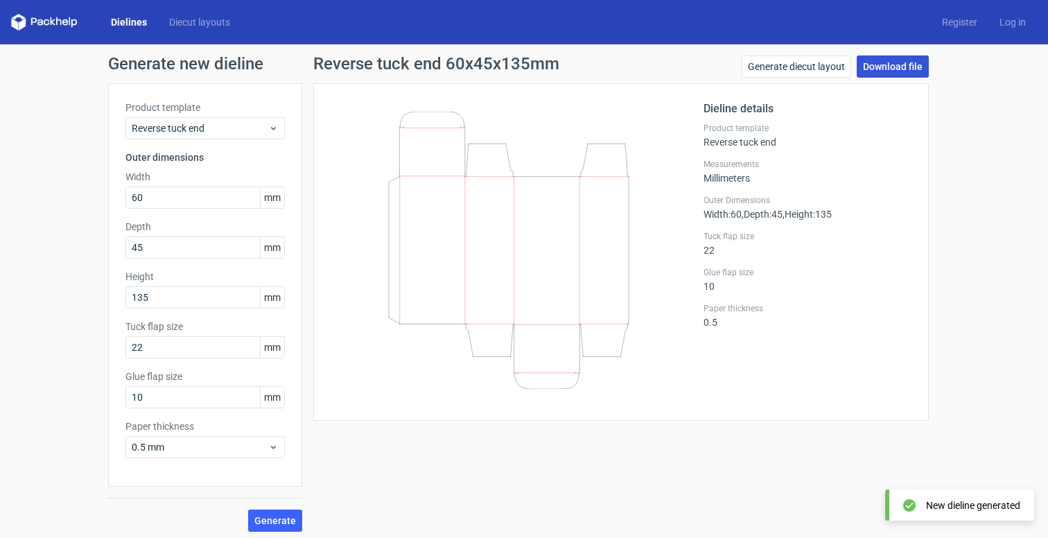
click at [884, 65] on link "Download file" at bounding box center [892, 66] width 72 height 22
